Goal: Information Seeking & Learning: Learn about a topic

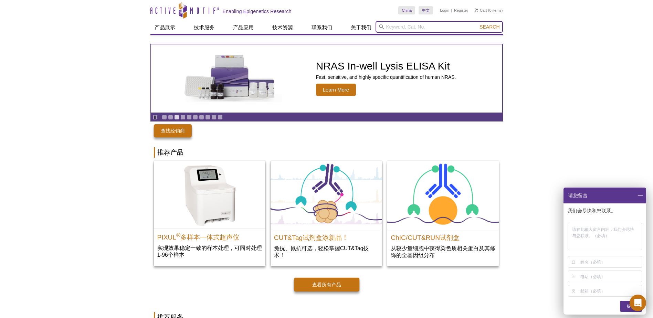
click at [417, 26] on input "search" at bounding box center [439, 27] width 127 height 12
type input "EZH"
click at [477, 24] on button "Search" at bounding box center [489, 27] width 24 height 6
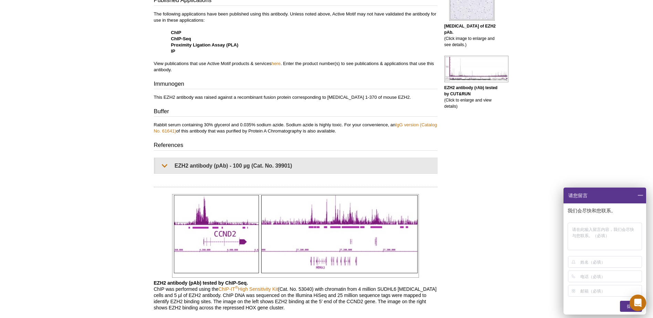
scroll to position [415, 0]
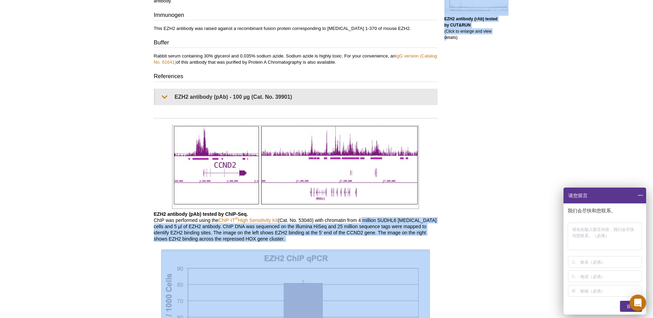
drag, startPoint x: 362, startPoint y: 220, endPoint x: 446, endPoint y: 219, distance: 84.0
click at [446, 219] on div "Feedback Print EZH2 antibody (pAb) RRID: AB_2614956 Aliases: WVS, ENX1, EZH1, K…" at bounding box center [326, 231] width 352 height 1182
drag, startPoint x: 446, startPoint y: 219, endPoint x: 386, endPoint y: 224, distance: 60.4
click at [386, 224] on p "EZH2 antibody (pAb) tested by ChIP-Seq. ChIP was performed using the ChIP-IT ® …" at bounding box center [296, 226] width 284 height 31
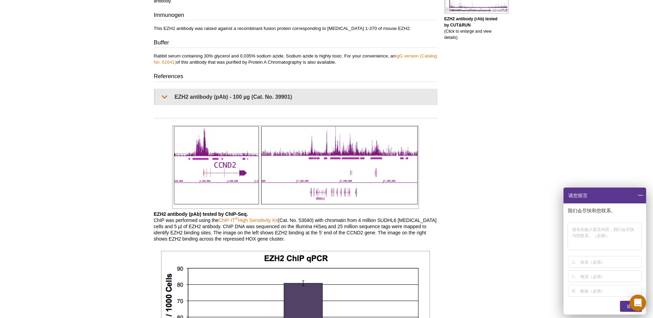
click at [174, 224] on p "EZH2 antibody (pAb) tested by ChIP-Seq. ChIP was performed using the ChIP-IT ® …" at bounding box center [296, 226] width 284 height 31
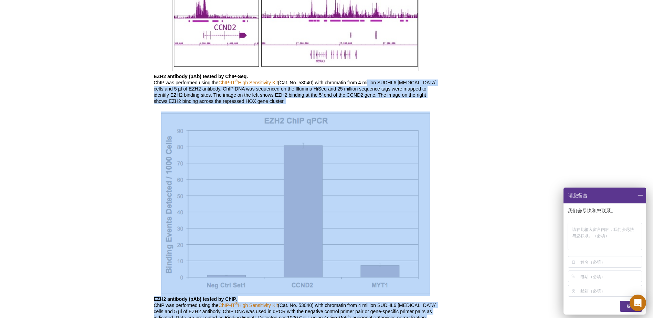
drag, startPoint x: 371, startPoint y: 82, endPoint x: 449, endPoint y: 81, distance: 78.5
click at [449, 81] on div "Feedback Print EZH2 antibody (pAb) RRID: AB_2614956 Aliases: WVS, ENX1, EZH1, K…" at bounding box center [326, 93] width 352 height 1182
click at [390, 90] on p "EZH2 antibody (pAb) tested by ChIP-Seq. ChIP was performed using the ChIP-IT ® …" at bounding box center [296, 88] width 284 height 31
click at [413, 81] on p "EZH2 antibody (pAb) tested by ChIP-Seq. ChIP was performed using the ChIP-IT ® …" at bounding box center [296, 88] width 284 height 31
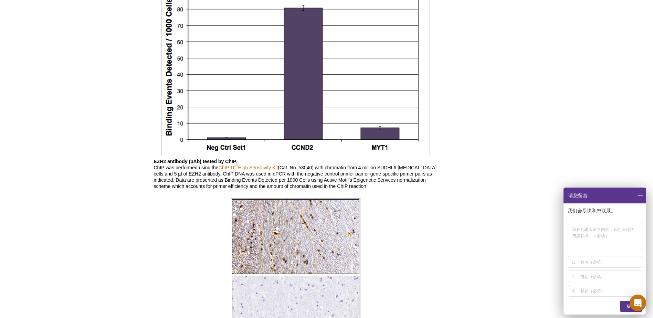
scroll to position [449, 0]
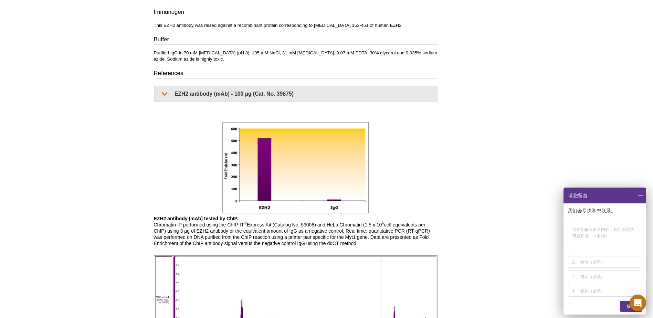
scroll to position [585, 0]
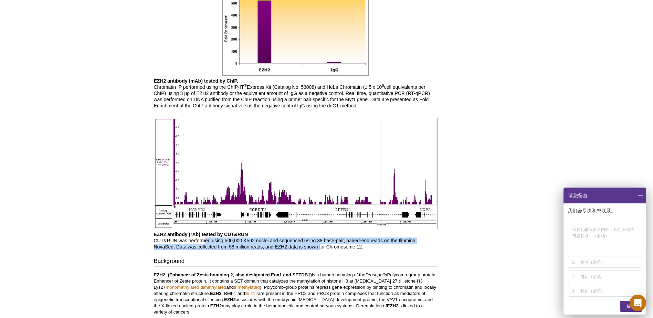
drag, startPoint x: 204, startPoint y: 242, endPoint x: 322, endPoint y: 244, distance: 117.4
click at [322, 244] on p "EZH2 antibody (rAb) tested by CUT&RUN CUT&RUN was performed using 500,000 K562 …" at bounding box center [296, 240] width 284 height 19
drag, startPoint x: 322, startPoint y: 244, endPoint x: 268, endPoint y: 247, distance: 53.8
click at [268, 247] on p "EZH2 antibody (rAb) tested by CUT&RUN CUT&RUN was performed using 500,000 K562 …" at bounding box center [296, 240] width 284 height 19
